Goal: Navigation & Orientation: Find specific page/section

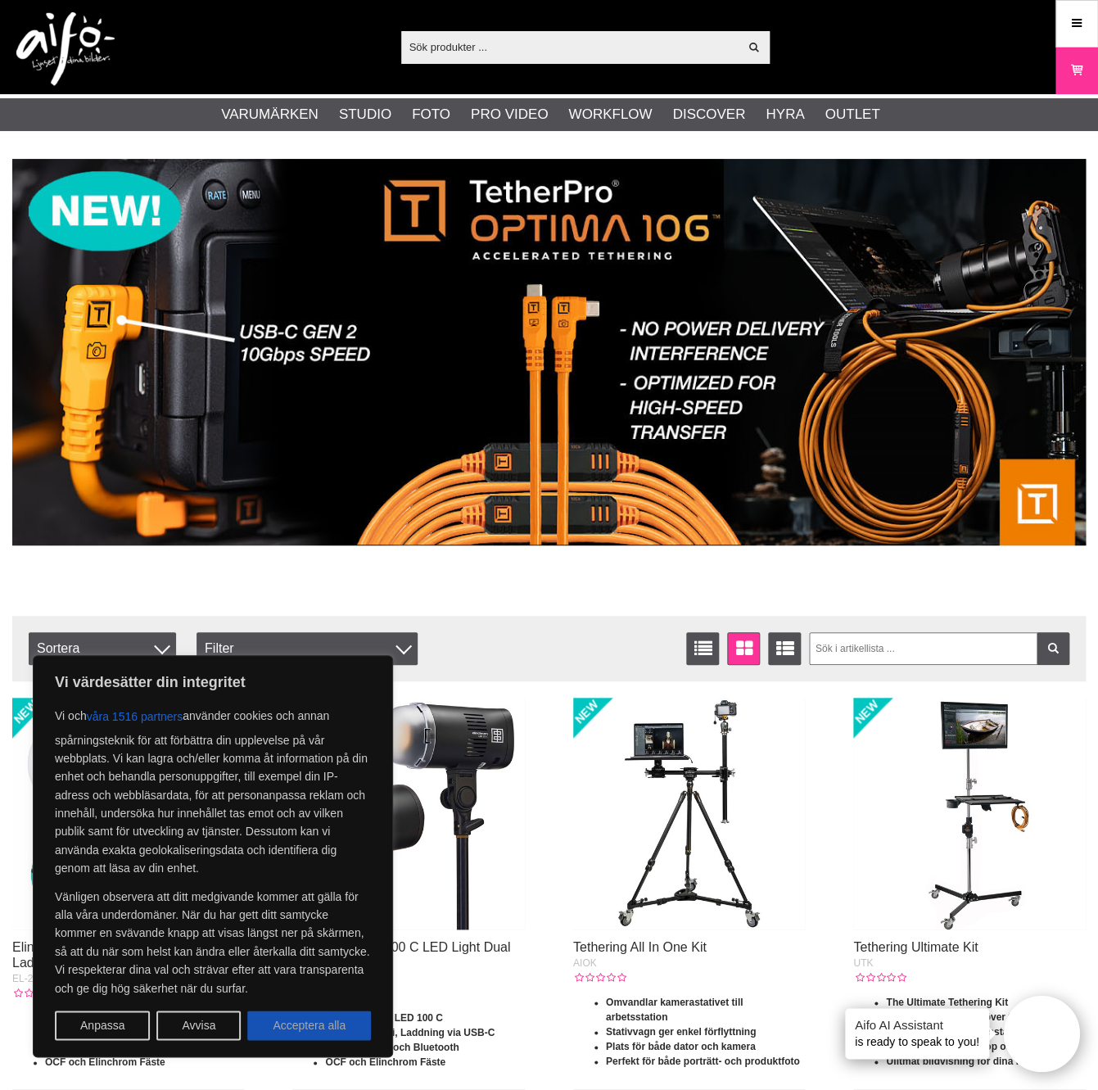
click at [314, 1027] on button "Acceptera alla" at bounding box center [309, 1024] width 124 height 29
checkbox input "true"
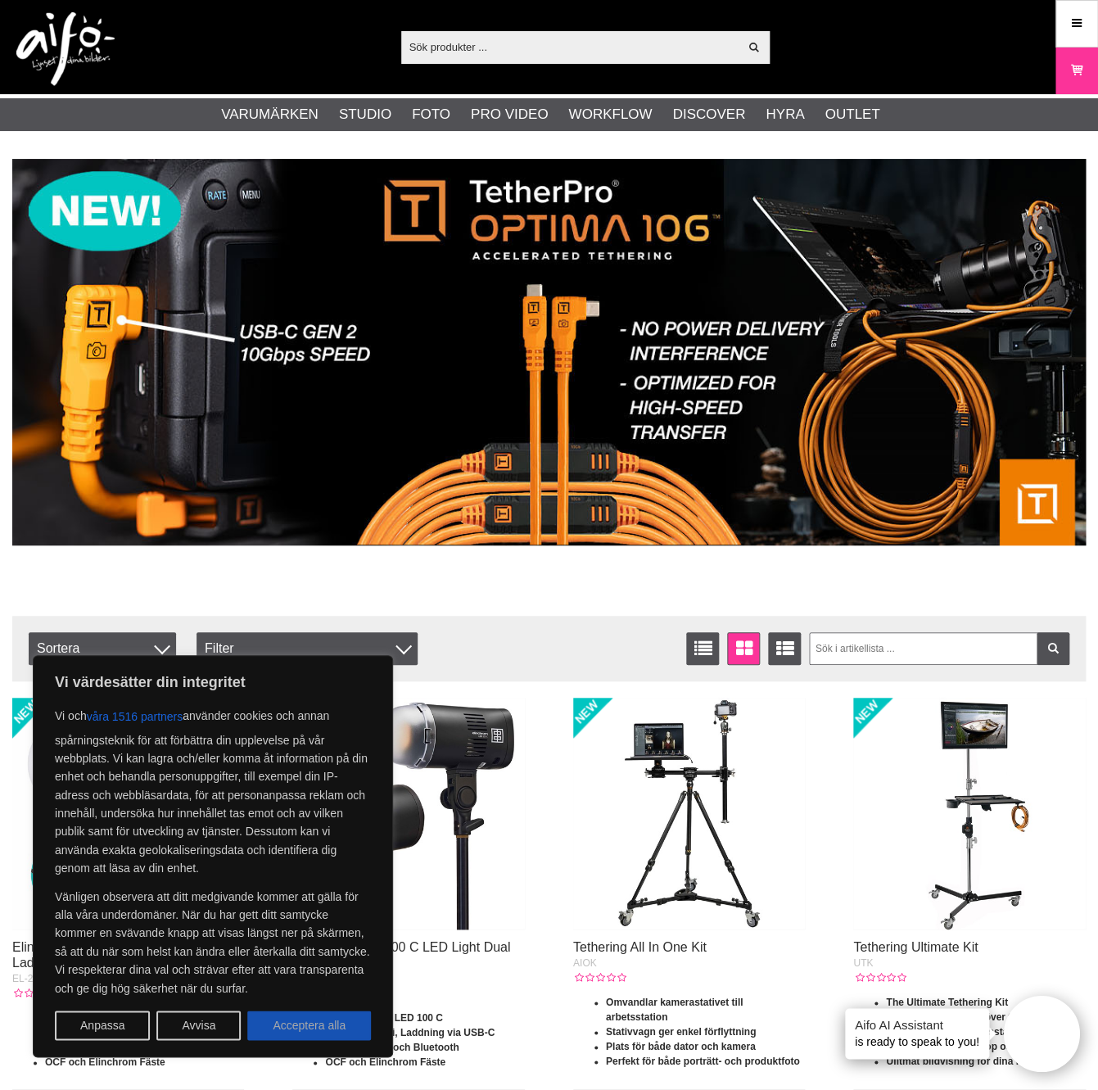
checkbox input "true"
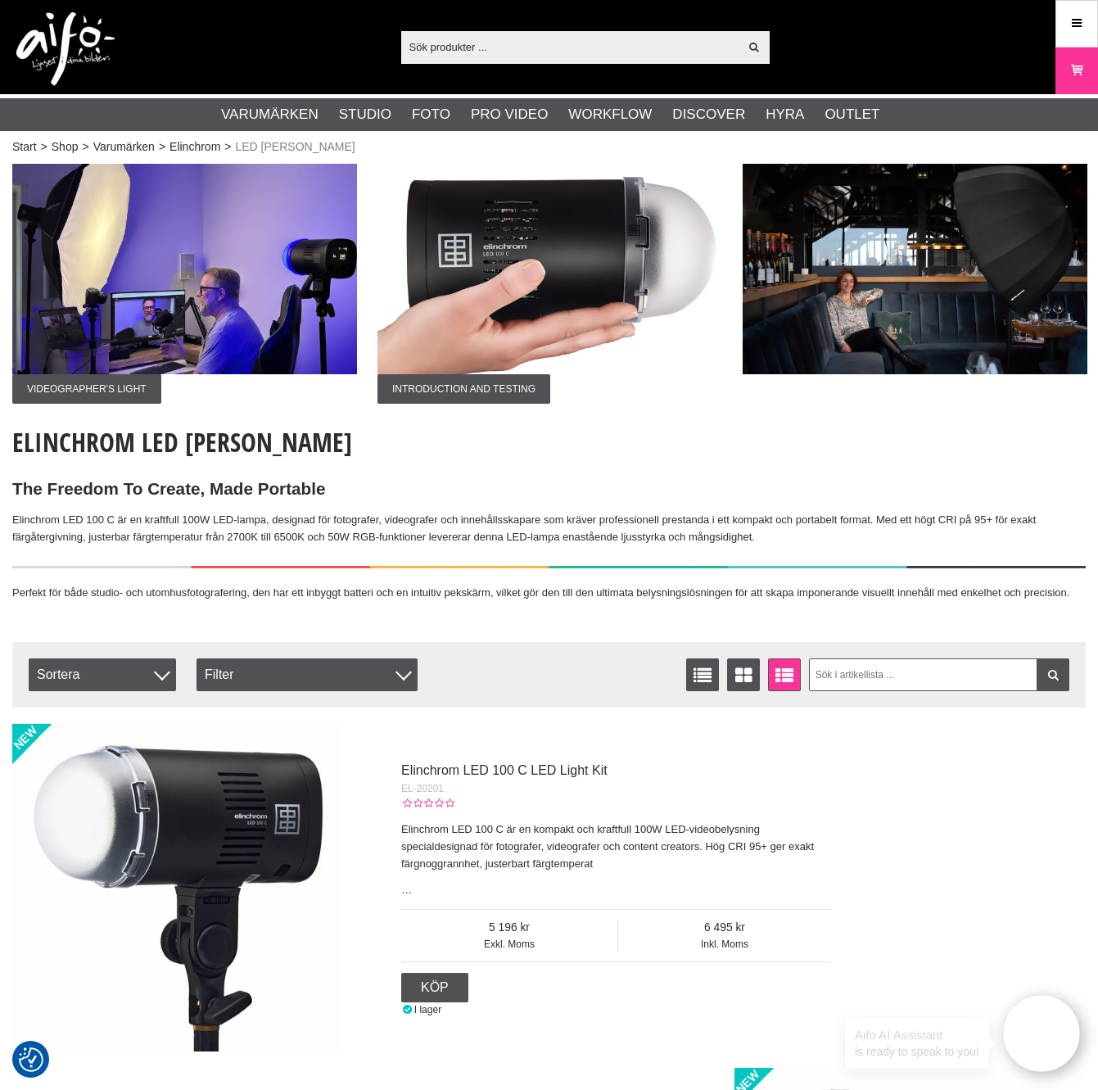
checkbox input "true"
